Goal: Browse casually: Explore the website without a specific task or goal

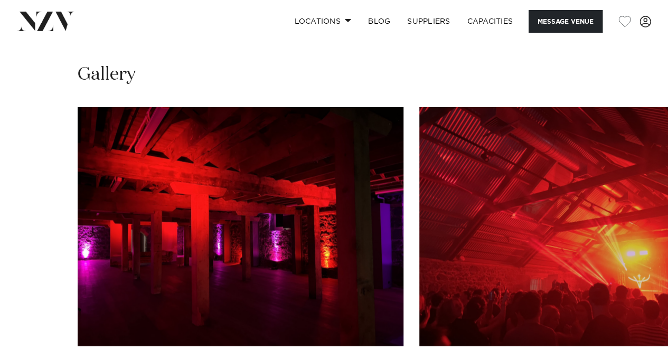
scroll to position [1017, 0]
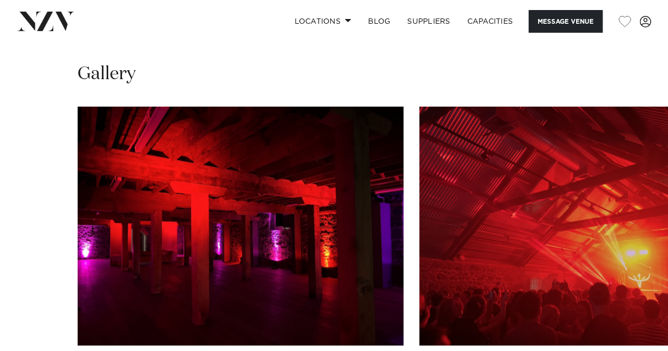
click at [642, 311] on swiper-container at bounding box center [334, 252] width 668 height 290
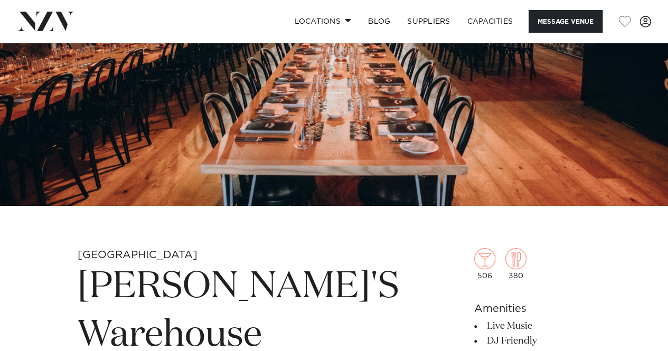
scroll to position [58, 0]
